Goal: Transaction & Acquisition: Purchase product/service

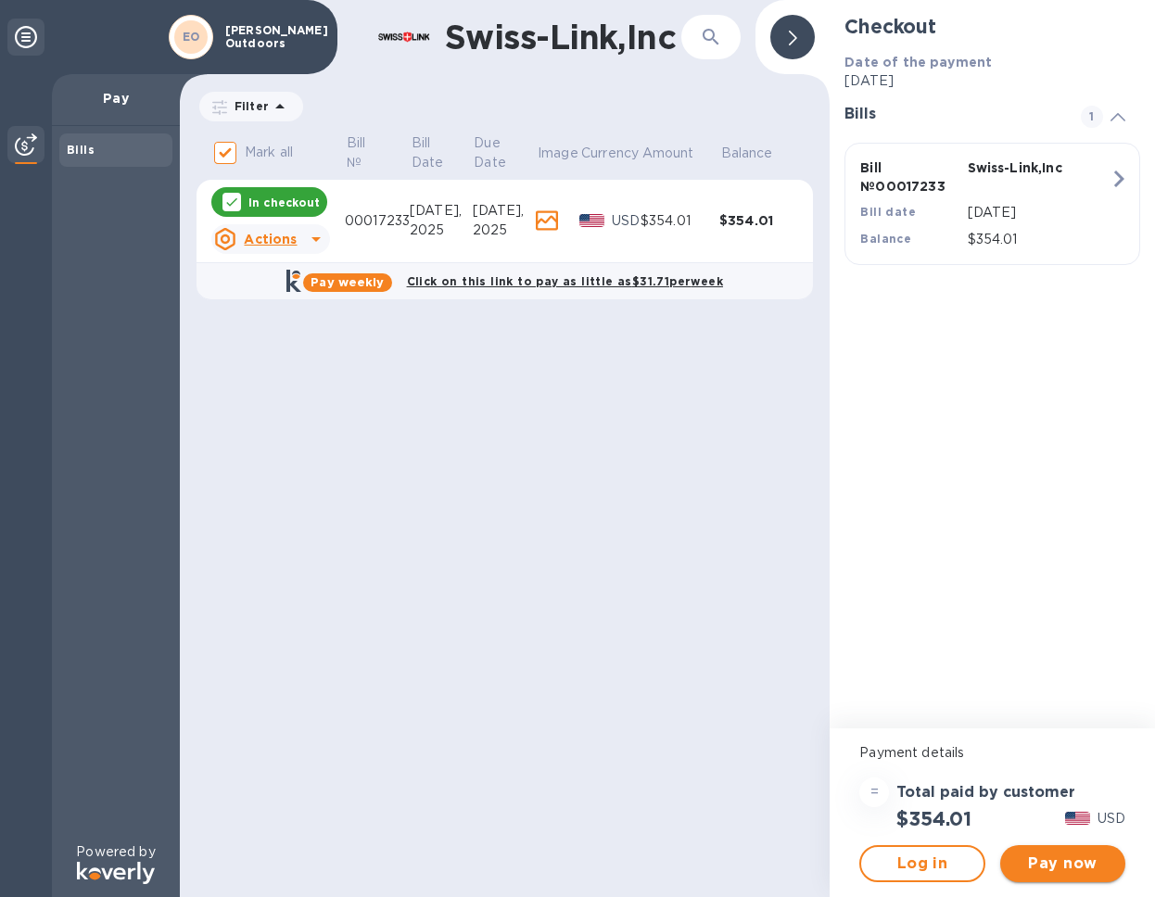
click at [1058, 860] on span "Pay now" at bounding box center [1062, 864] width 95 height 22
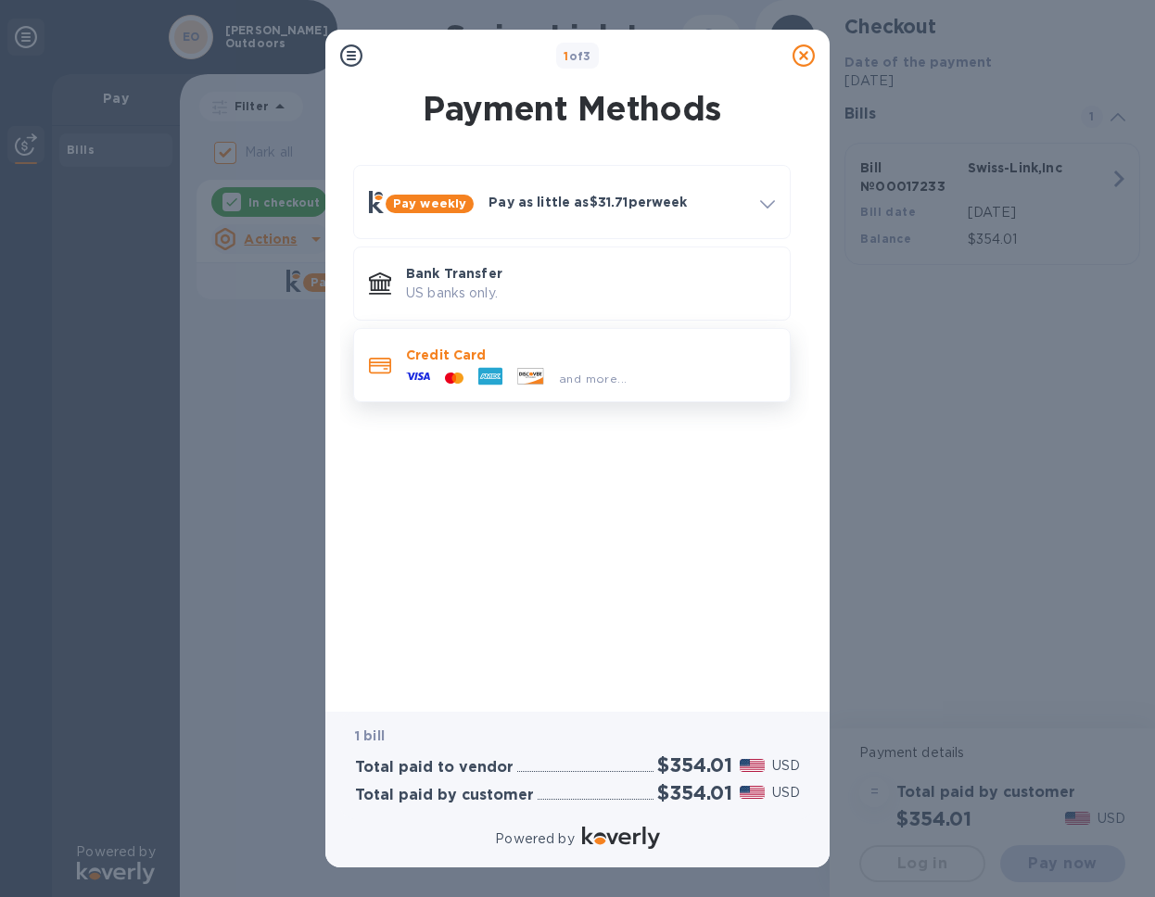
click at [551, 353] on p "Credit Card" at bounding box center [590, 355] width 369 height 19
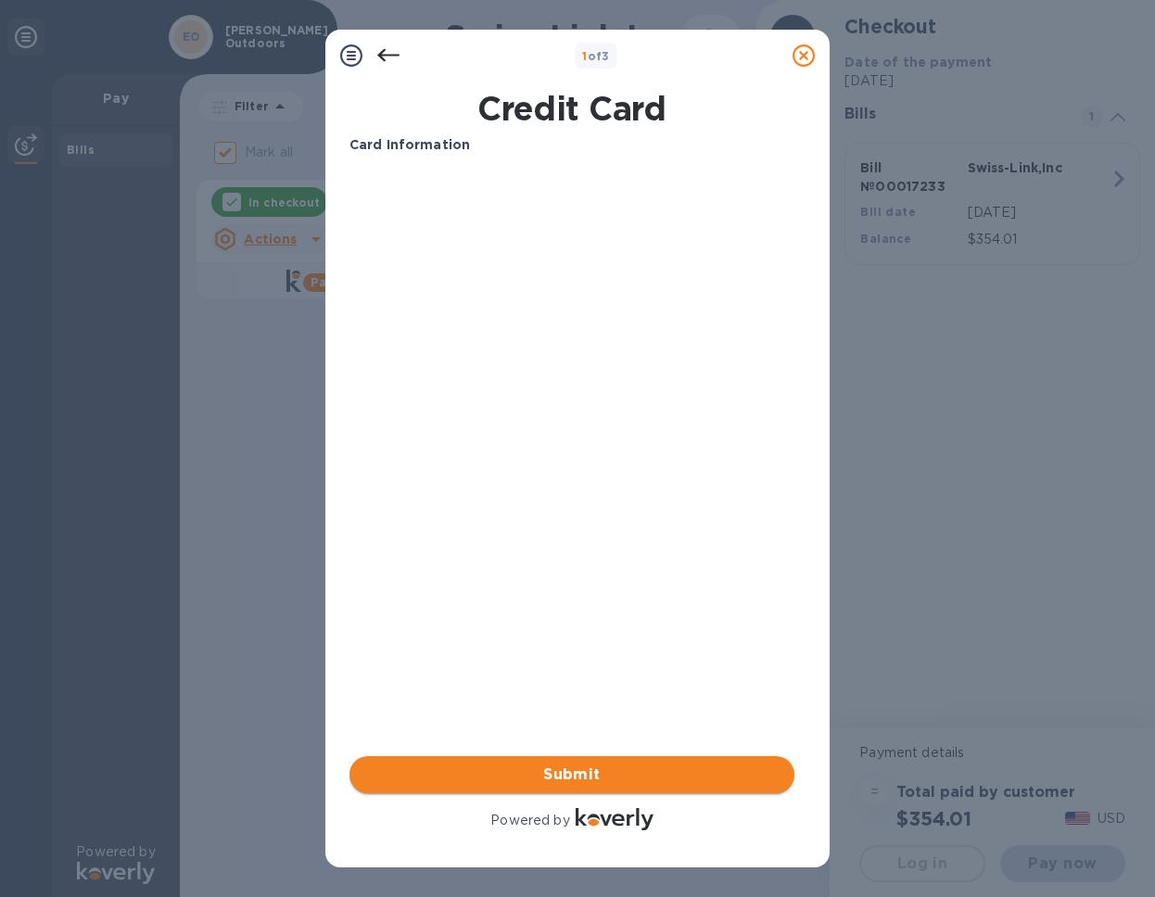
click at [590, 772] on span "Submit" at bounding box center [571, 775] width 415 height 22
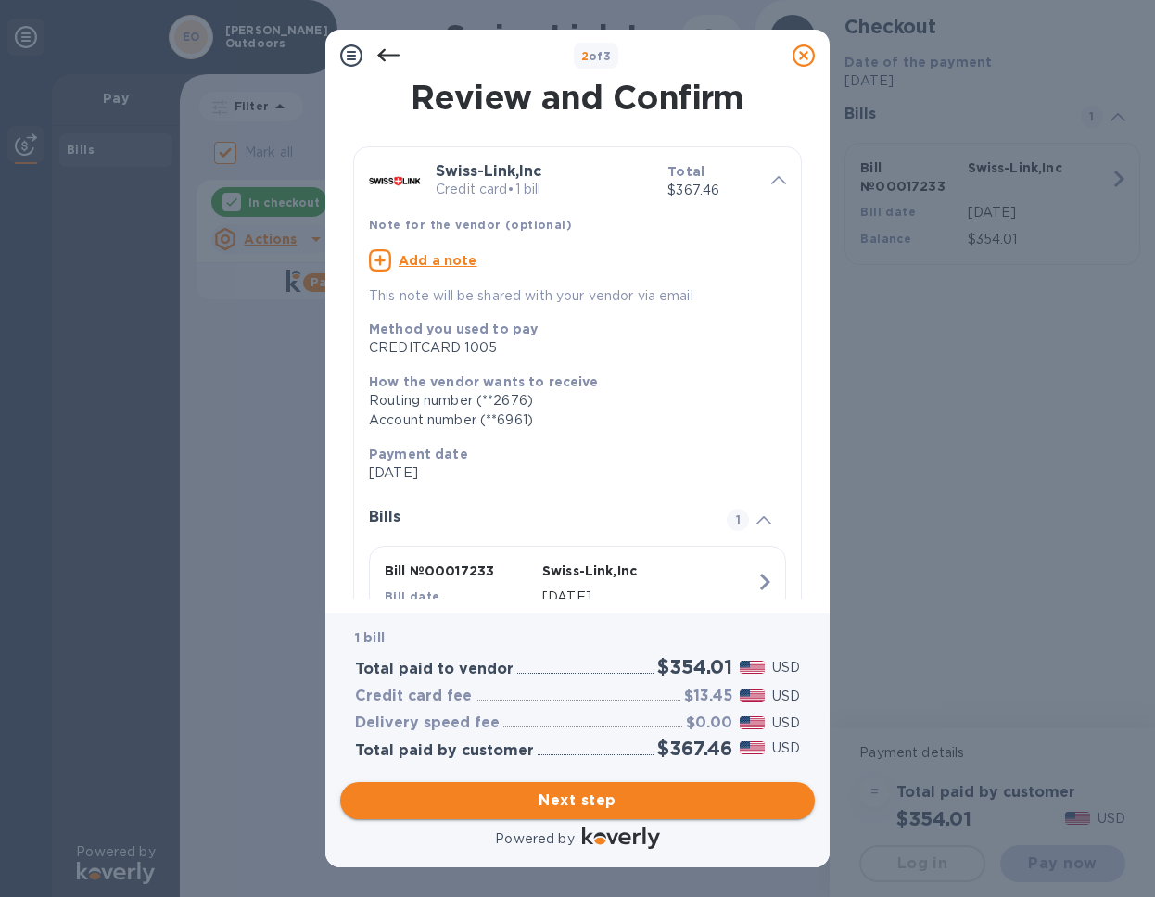
click at [566, 796] on span "Next step" at bounding box center [577, 801] width 445 height 22
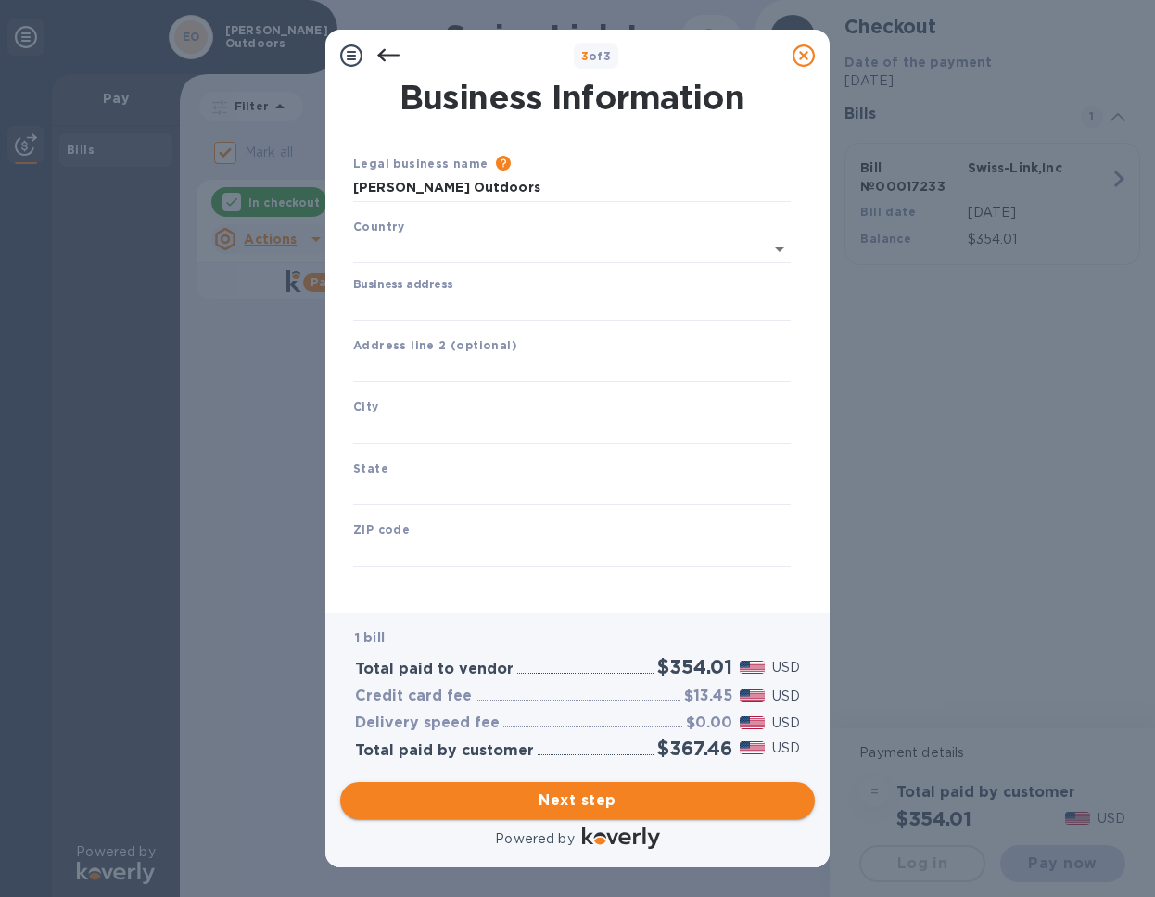
type input "[GEOGRAPHIC_DATA]"
click at [615, 803] on span "Next step" at bounding box center [577, 801] width 445 height 22
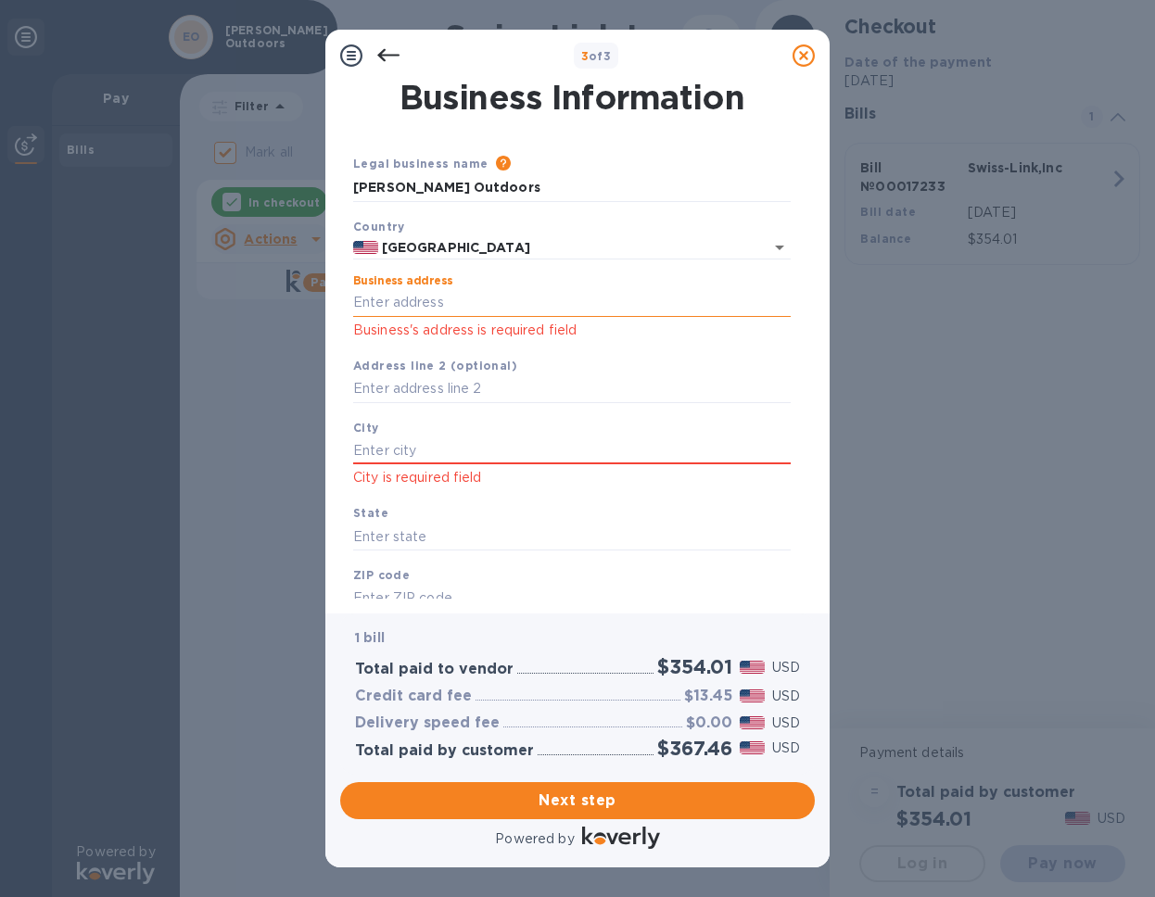
click at [474, 313] on input "Business address" at bounding box center [571, 303] width 437 height 28
type input "1467 W 105 N"
click at [412, 400] on input "text" at bounding box center [571, 389] width 437 height 28
click at [408, 444] on input "text" at bounding box center [571, 451] width 437 height 28
click at [435, 450] on input "text" at bounding box center [571, 451] width 437 height 28
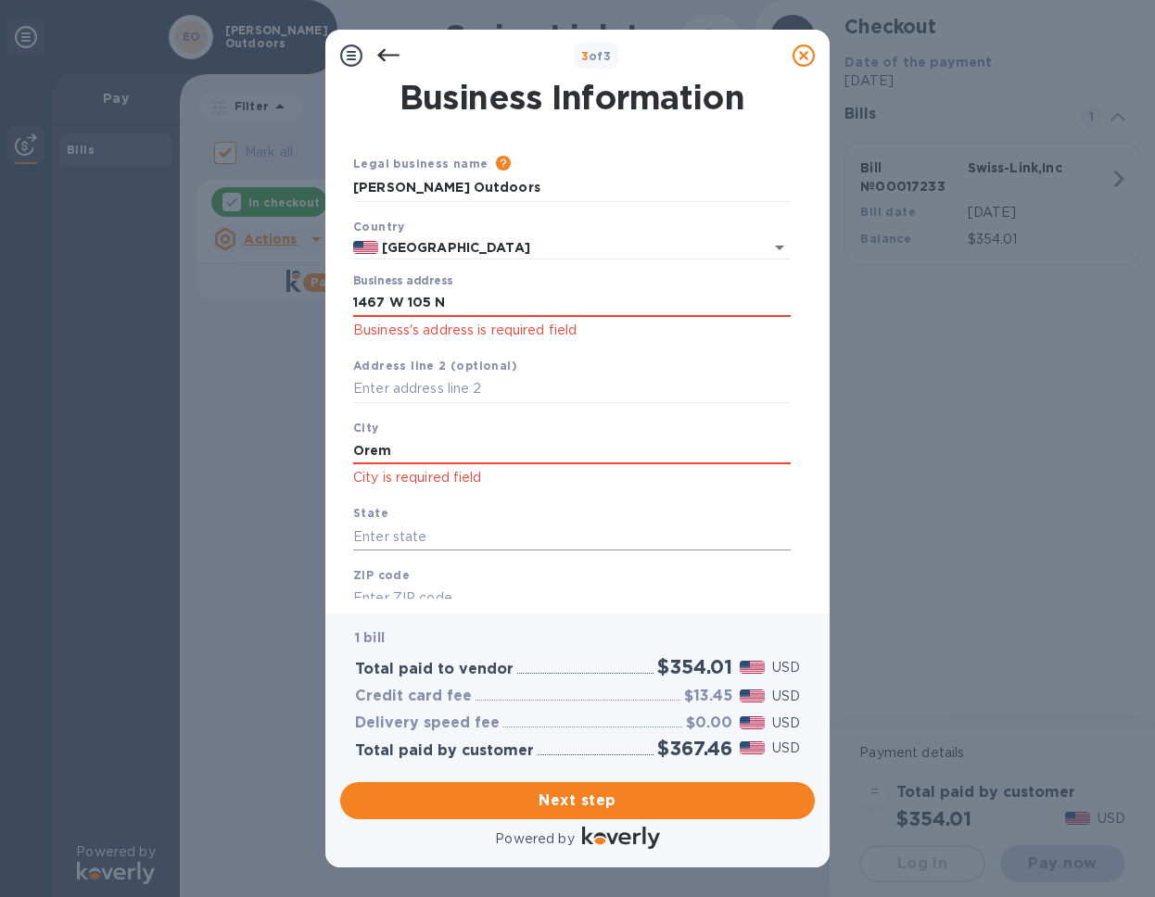
type input "Orem"
click at [437, 526] on input "text" at bounding box center [571, 537] width 437 height 28
click at [461, 386] on input "text" at bounding box center [571, 389] width 437 height 28
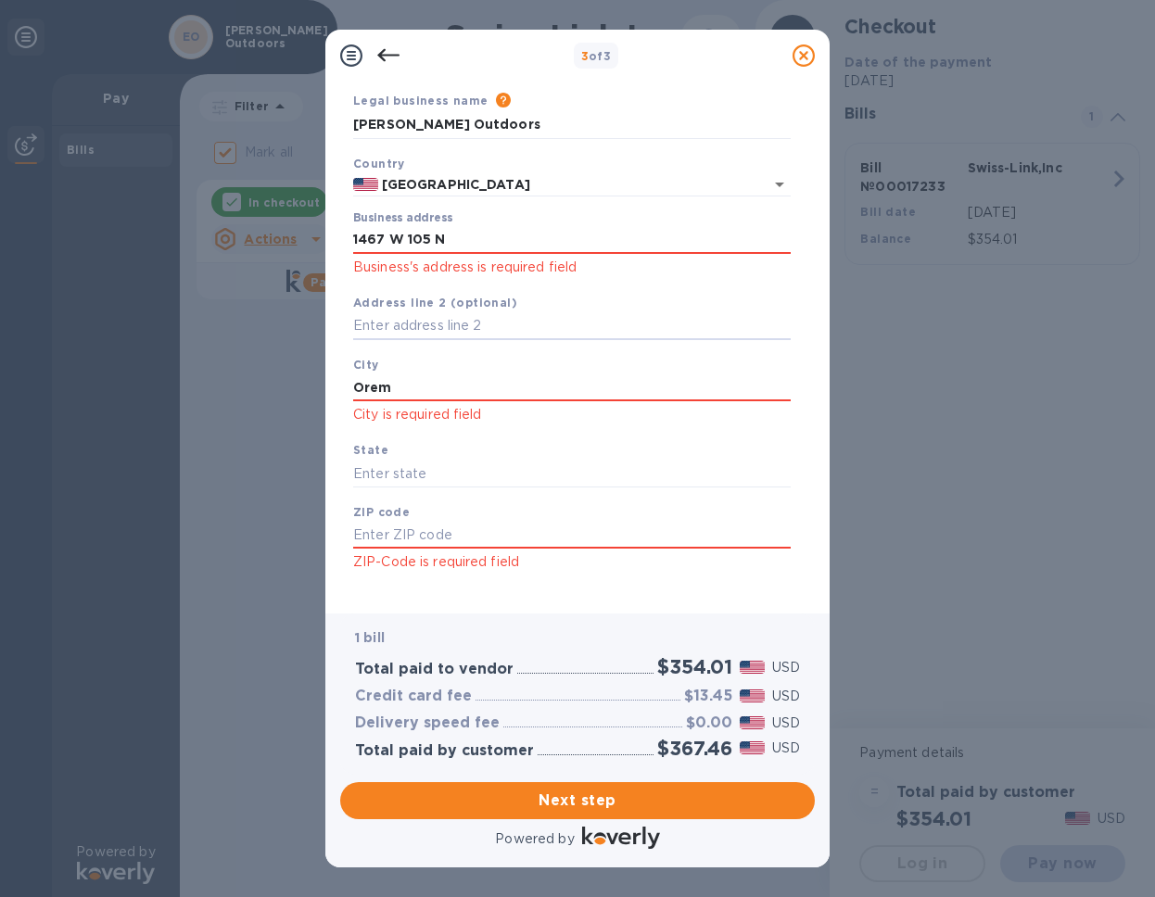
scroll to position [82, 0]
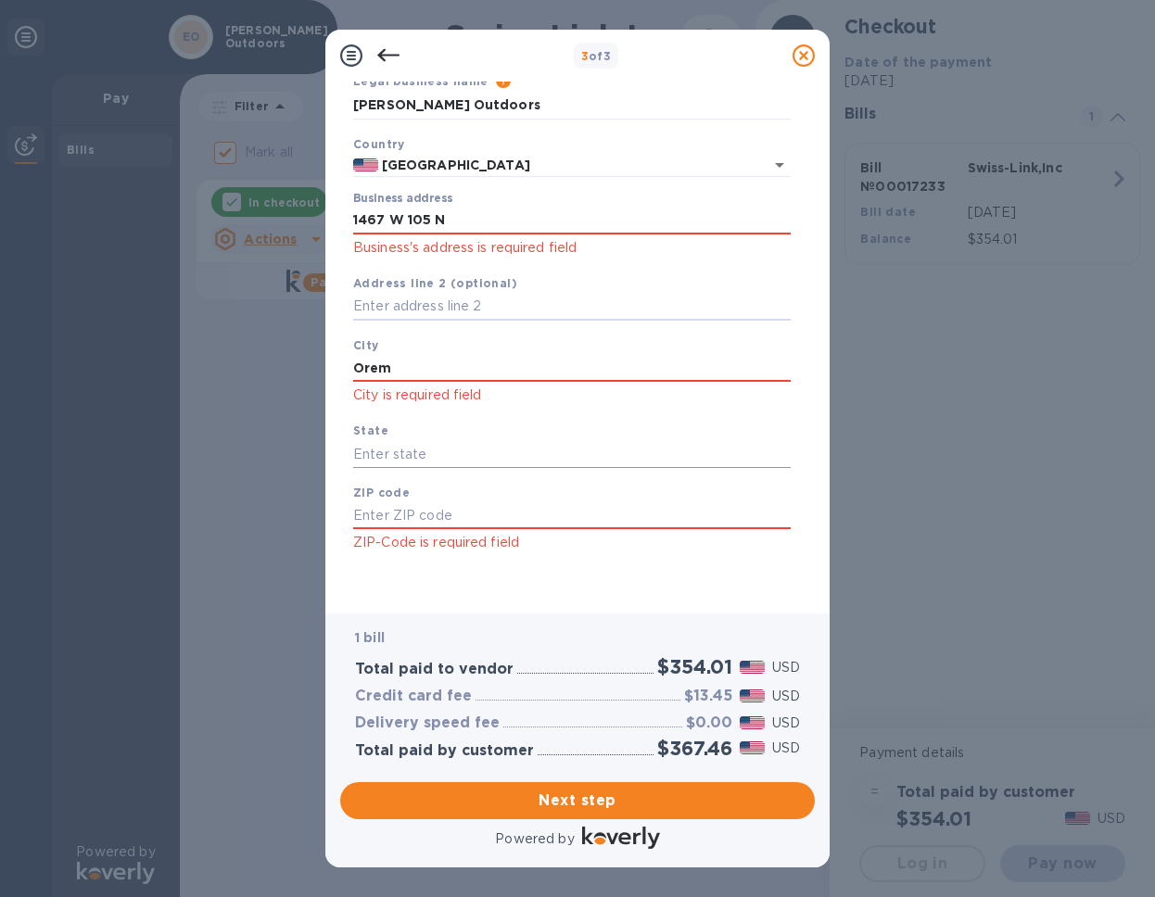
click at [396, 453] on input "text" at bounding box center [571, 454] width 437 height 28
type input "UT"
click at [423, 509] on input "text" at bounding box center [571, 516] width 437 height 28
type input "84057"
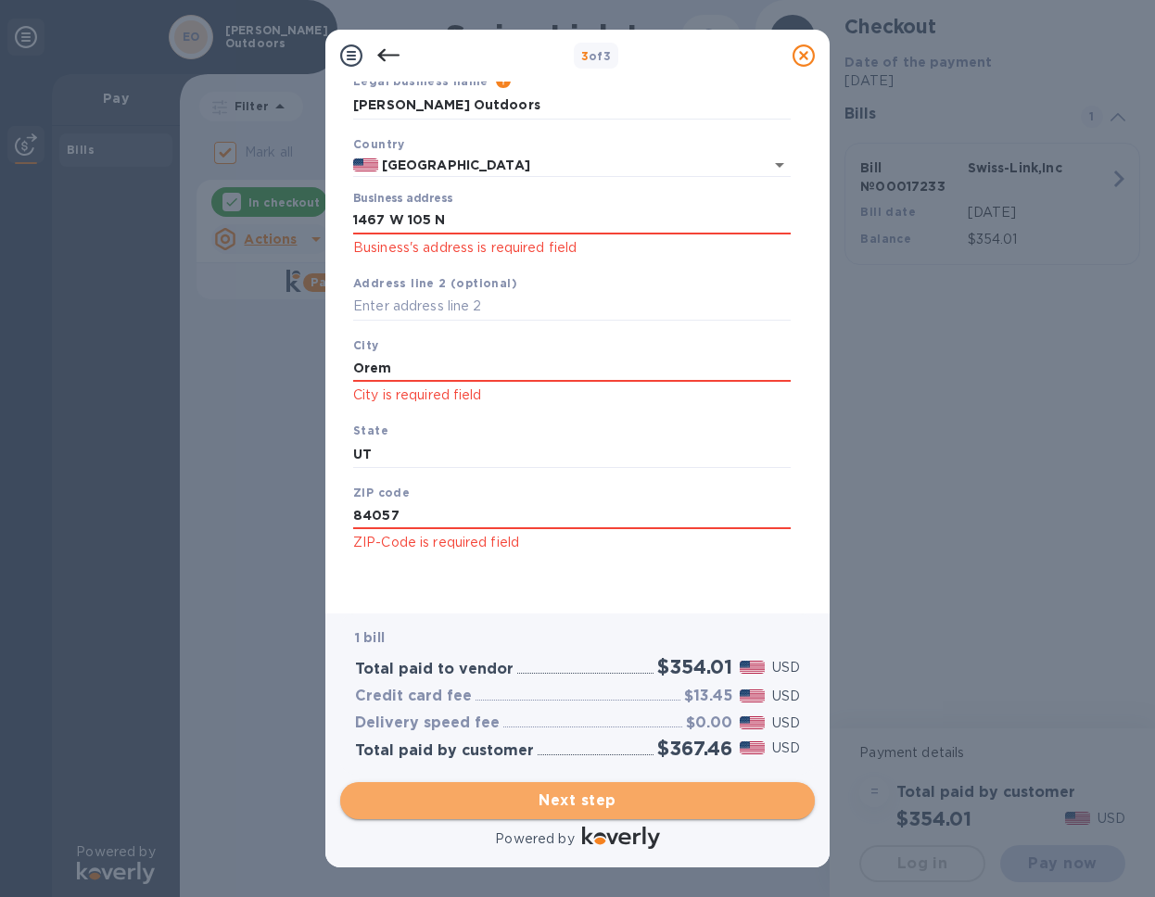
click at [514, 810] on span "Next step" at bounding box center [577, 801] width 445 height 22
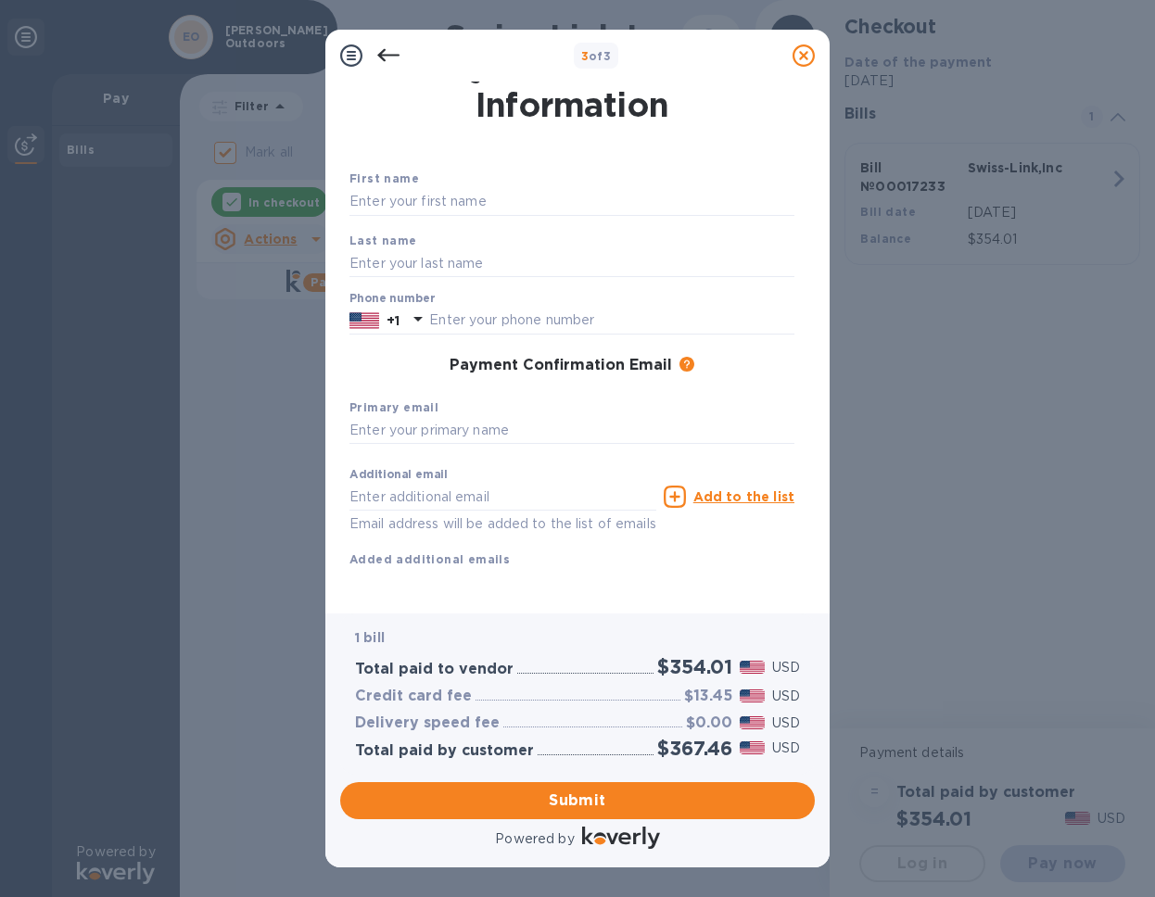
click at [424, 161] on div "First name" at bounding box center [572, 192] width 460 height 62
click at [424, 164] on div "First name" at bounding box center [572, 192] width 460 height 62
click at [424, 188] on input "text" at bounding box center [571, 202] width 445 height 28
type input "STETSON"
type input "[PERSON_NAME]"
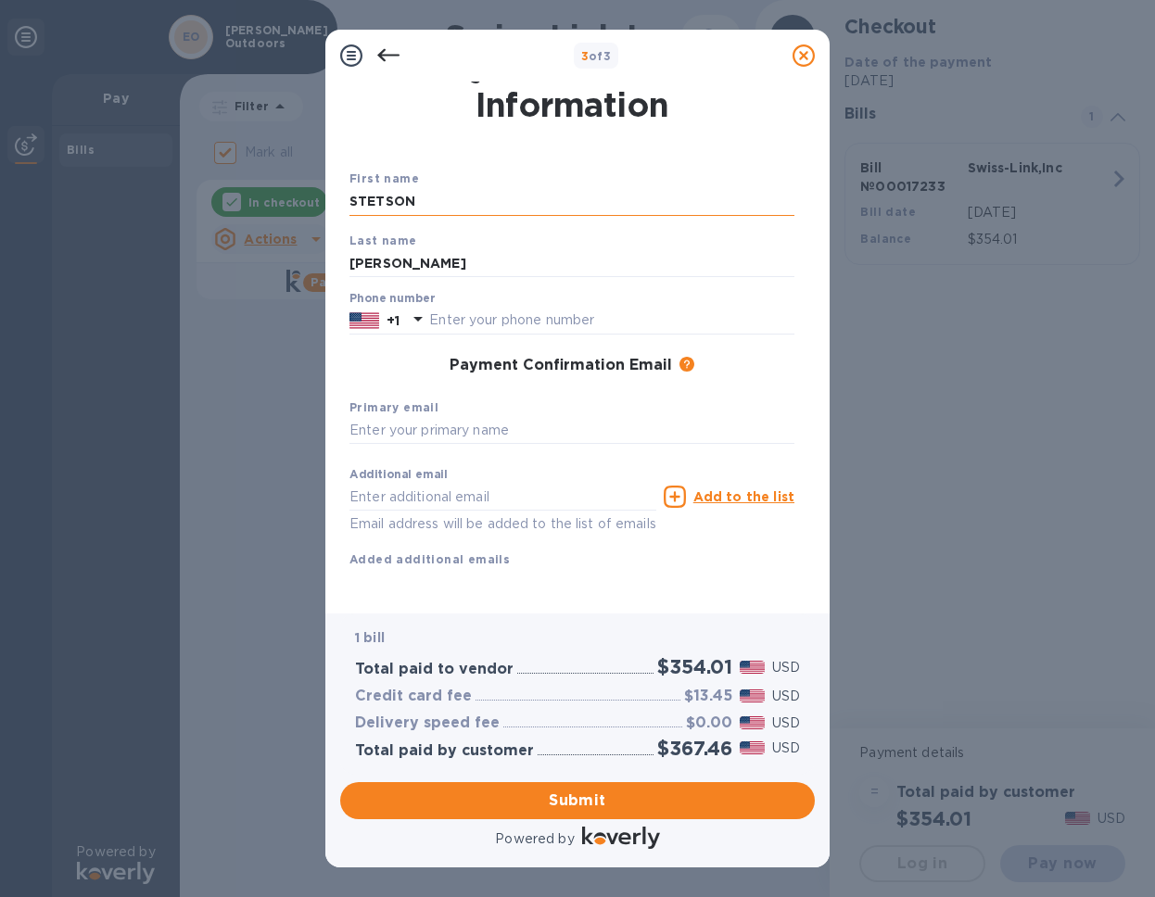
type input "8016365136"
type input "[EMAIL_ADDRESS][DOMAIN_NAME]"
click at [609, 816] on button "Submit" at bounding box center [577, 800] width 475 height 37
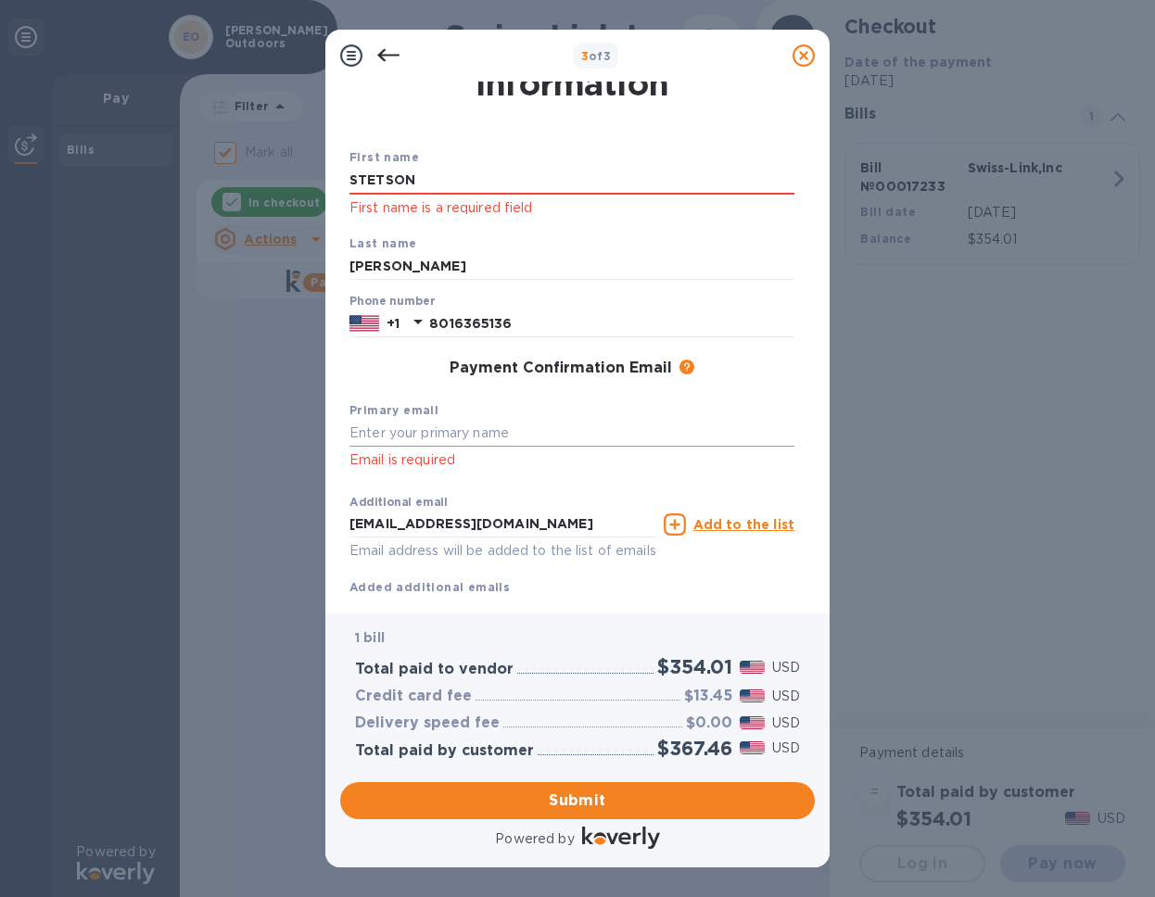
click at [476, 422] on input "text" at bounding box center [571, 434] width 445 height 28
type input "S"
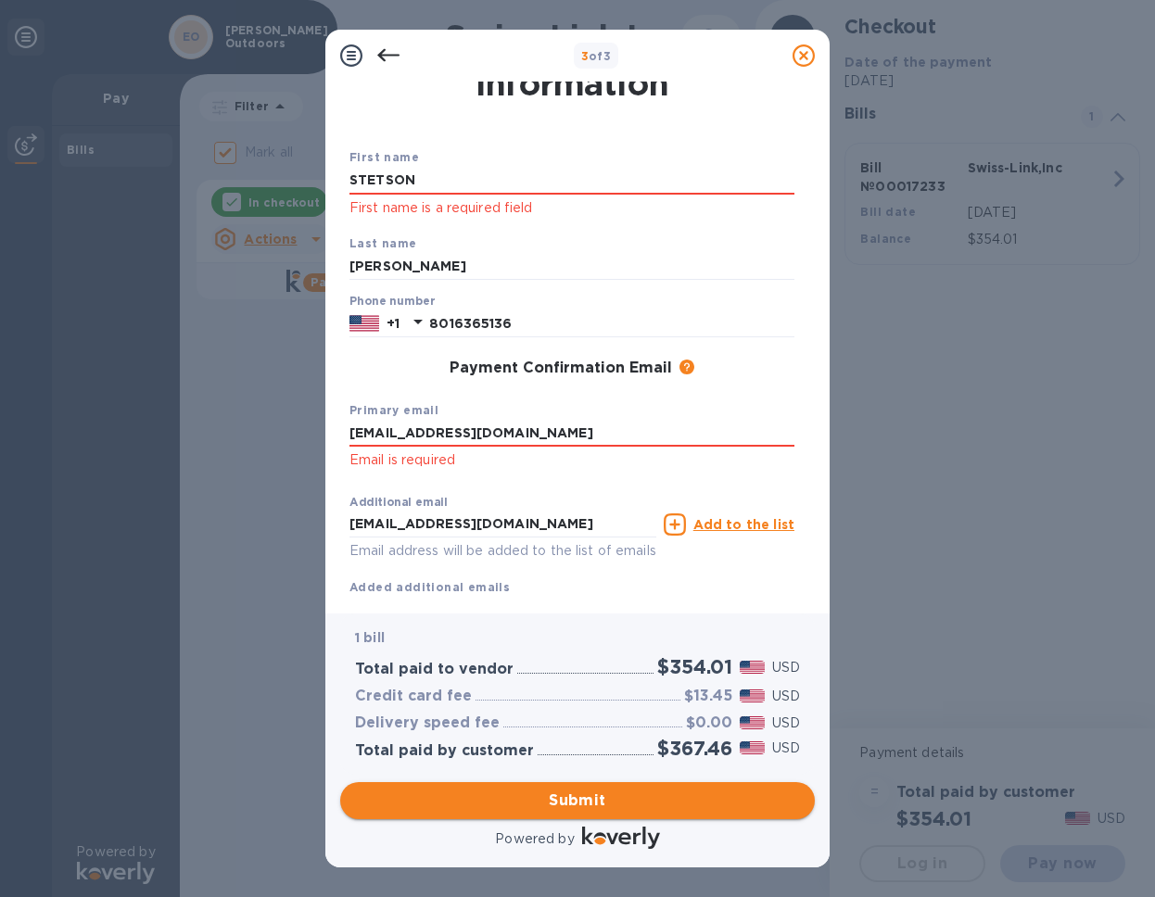
type input "[EMAIL_ADDRESS][DOMAIN_NAME]"
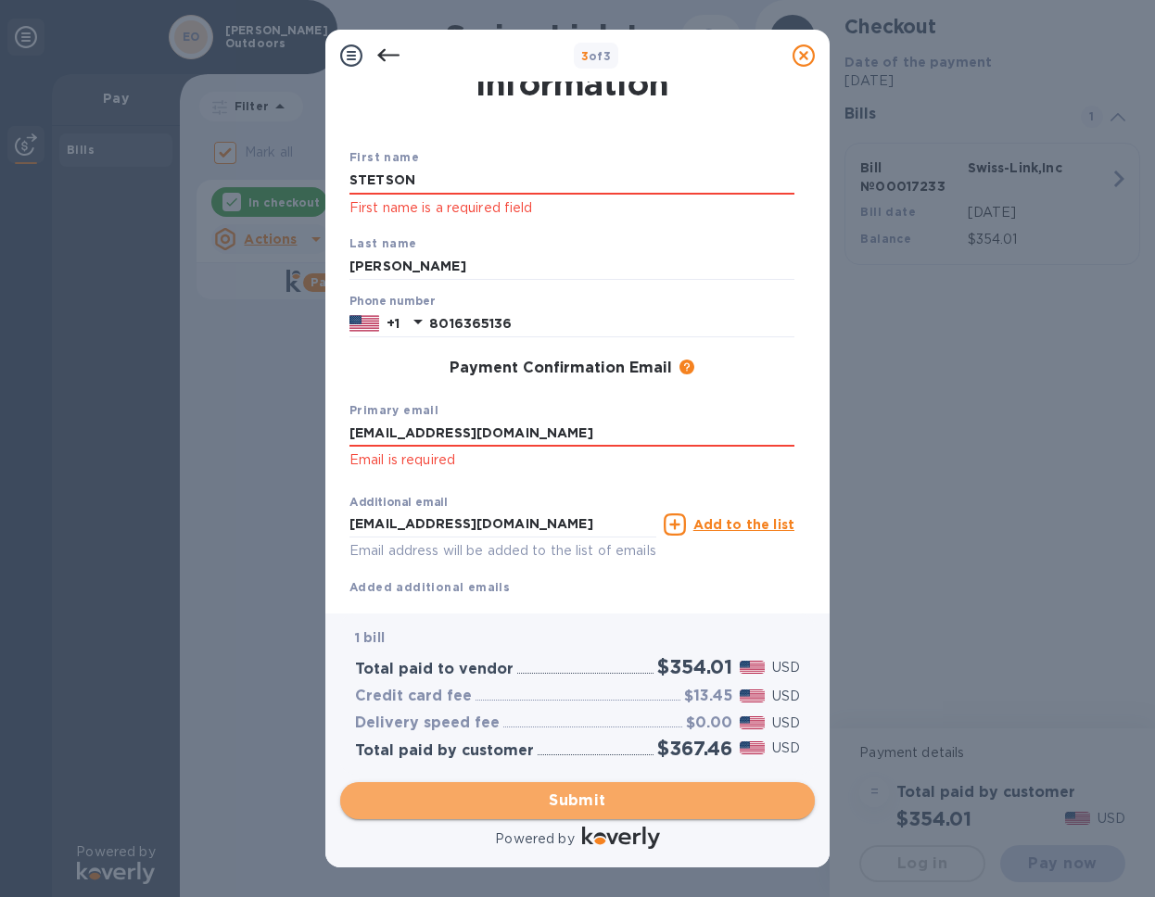
click at [587, 801] on span "Submit" at bounding box center [577, 801] width 445 height 22
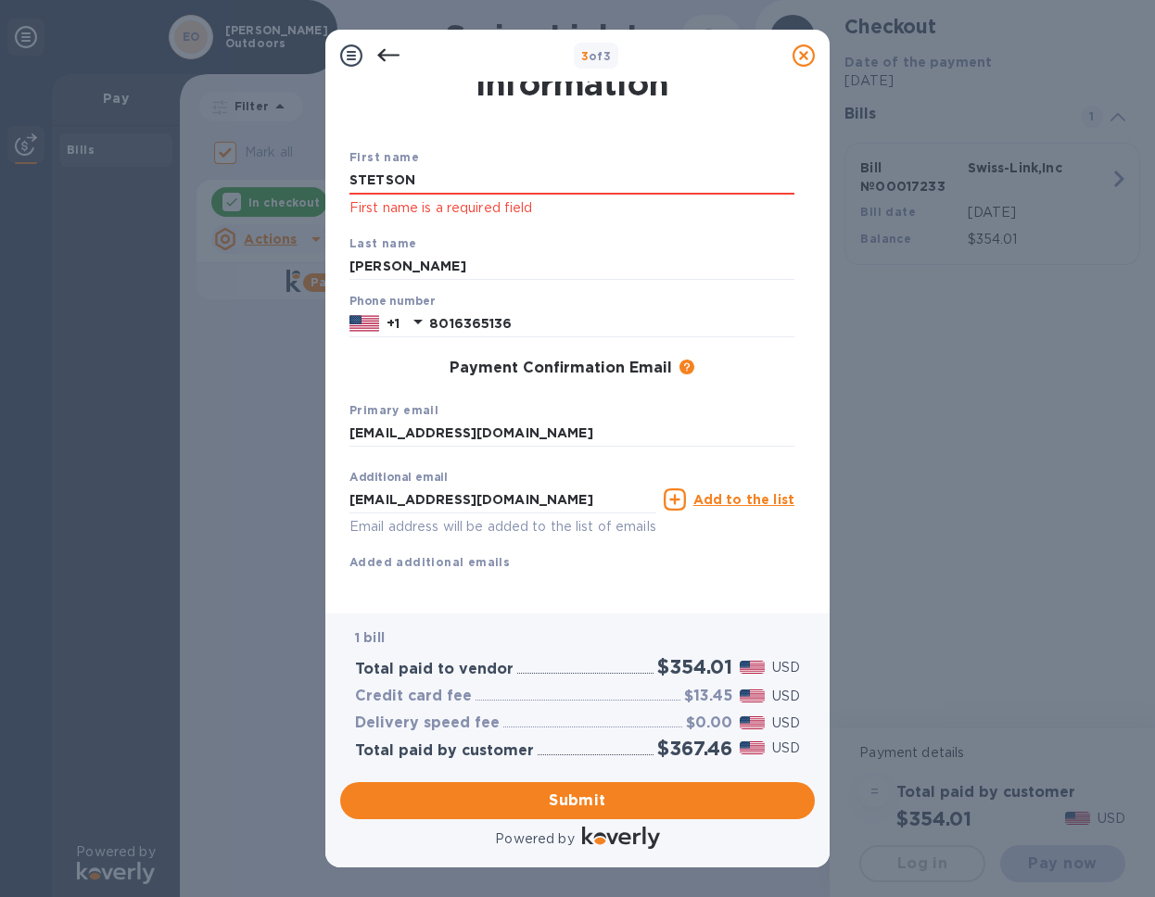
scroll to position [77, 0]
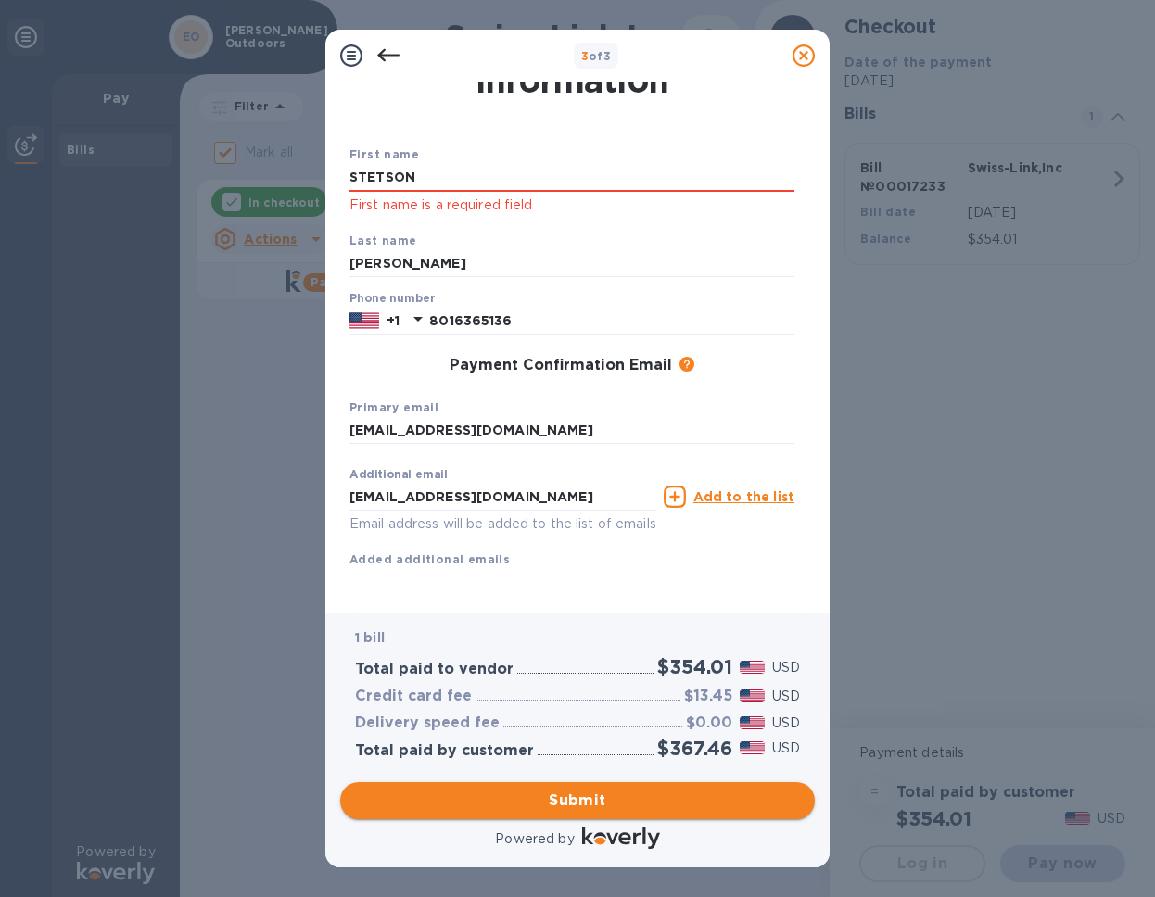
click at [561, 800] on span "Submit" at bounding box center [577, 801] width 445 height 22
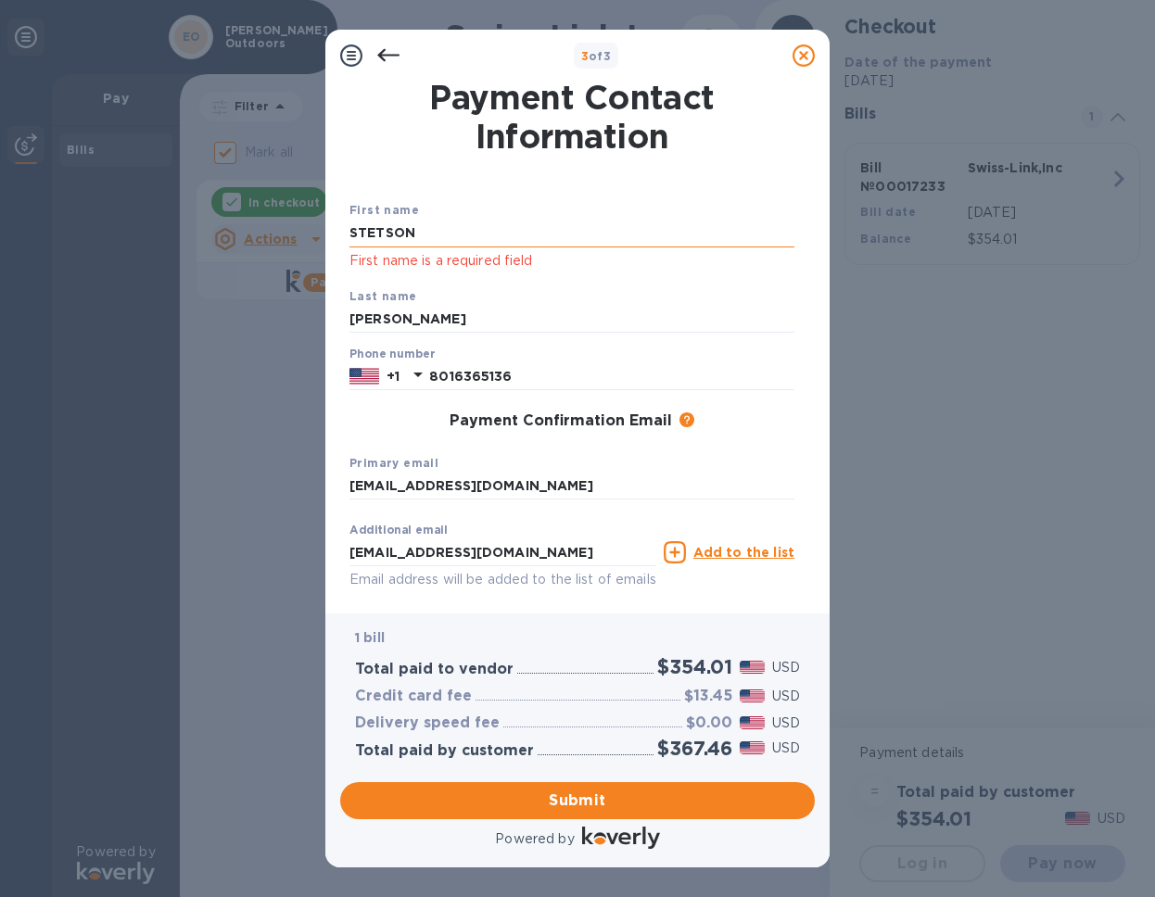
click at [539, 226] on input "STETSON" at bounding box center [571, 234] width 445 height 28
click at [559, 240] on input "STETSON" at bounding box center [571, 234] width 445 height 28
type input "[PERSON_NAME]"
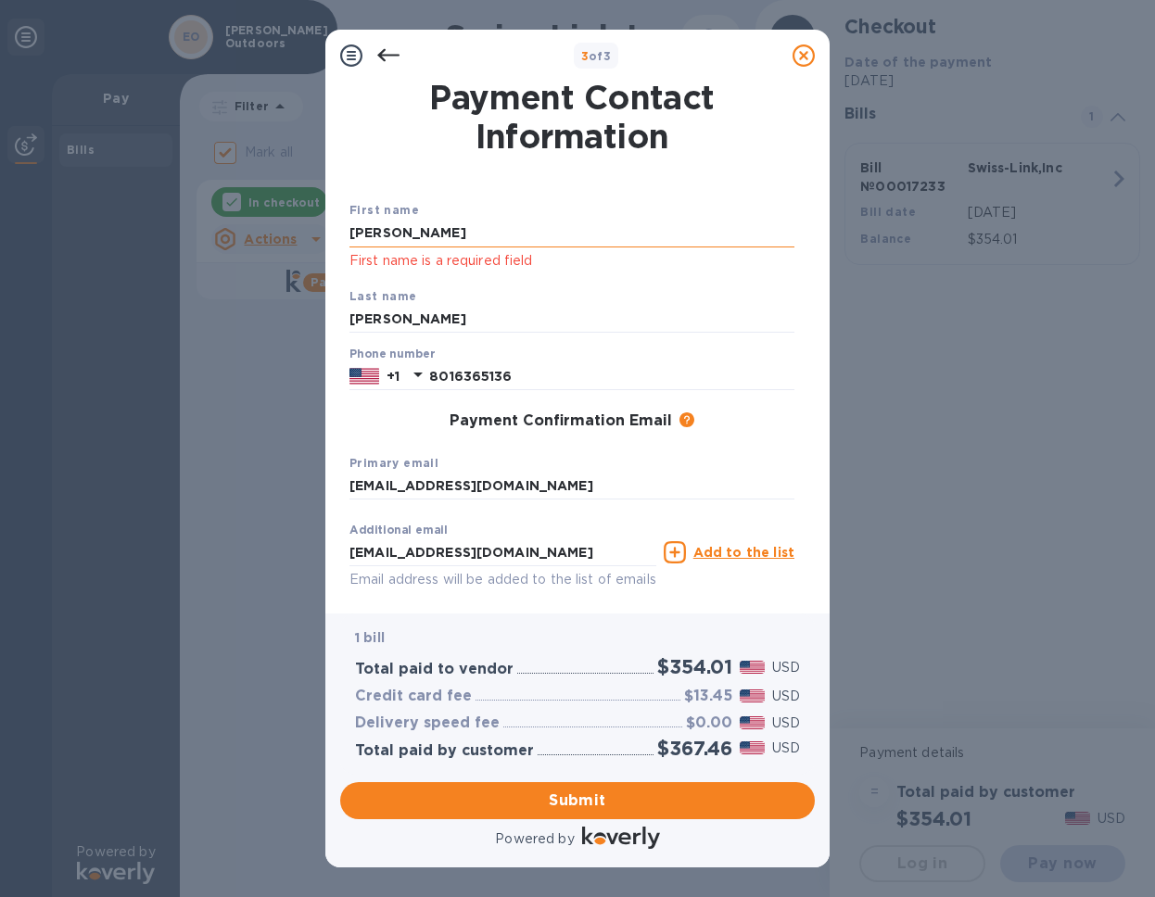
click button "Submit" at bounding box center [0, 0] width 0 height 0
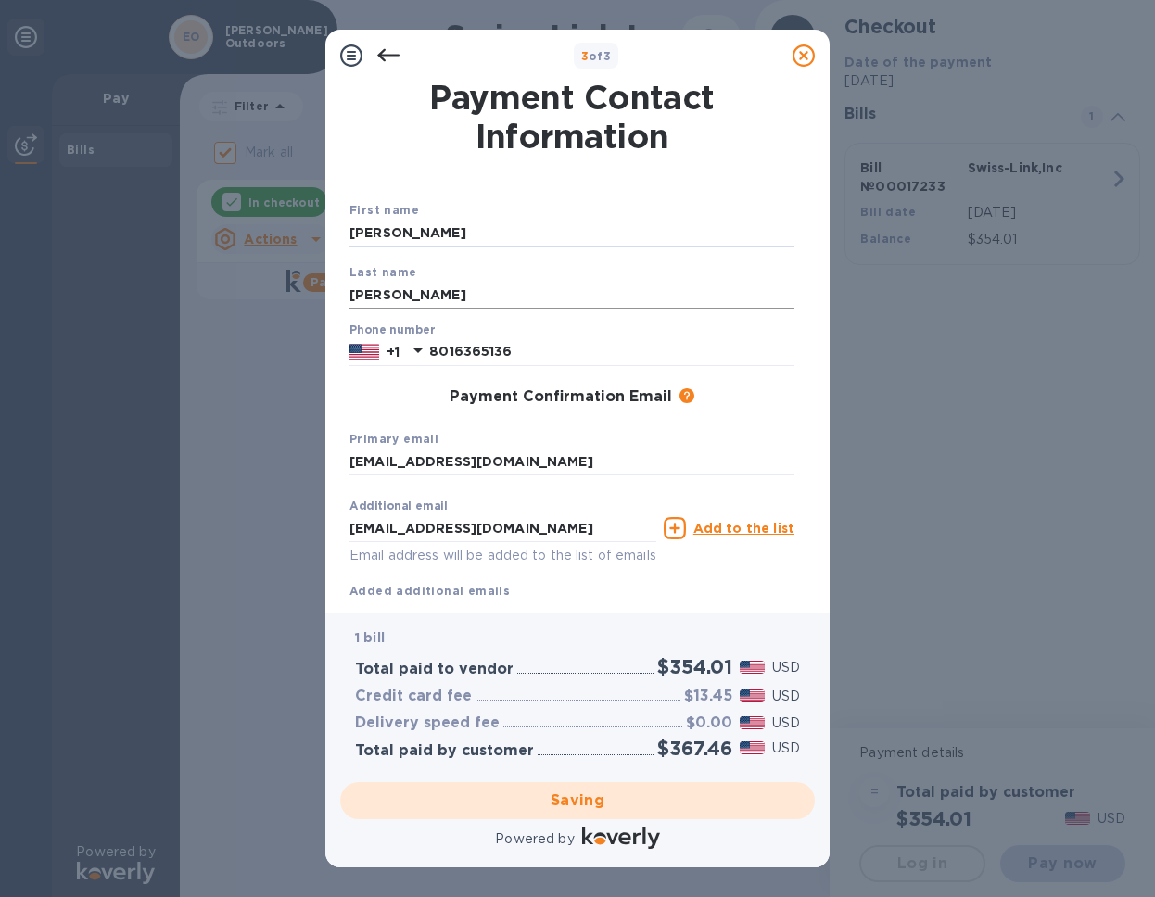
click at [483, 292] on input "[PERSON_NAME]" at bounding box center [571, 295] width 445 height 28
click at [482, 293] on input "[PERSON_NAME]" at bounding box center [571, 295] width 445 height 28
type input "R"
checkbox input "false"
